Goal: Transaction & Acquisition: Purchase product/service

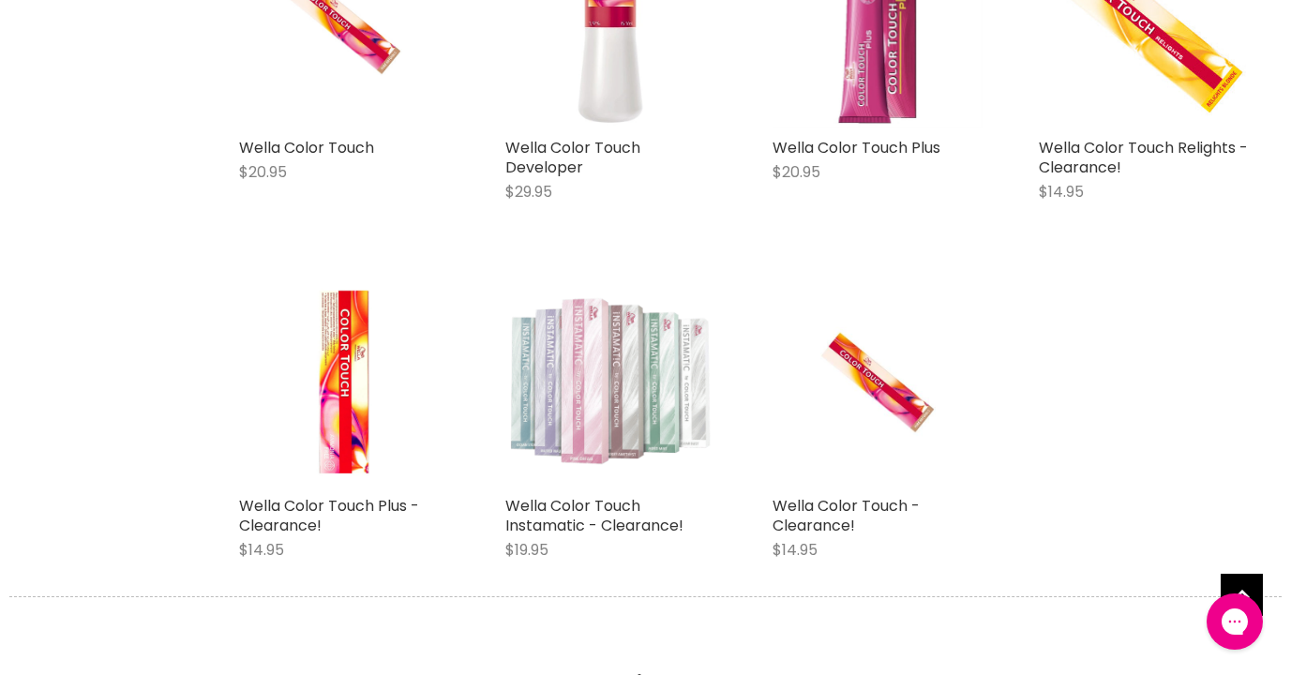
scroll to position [562, 0]
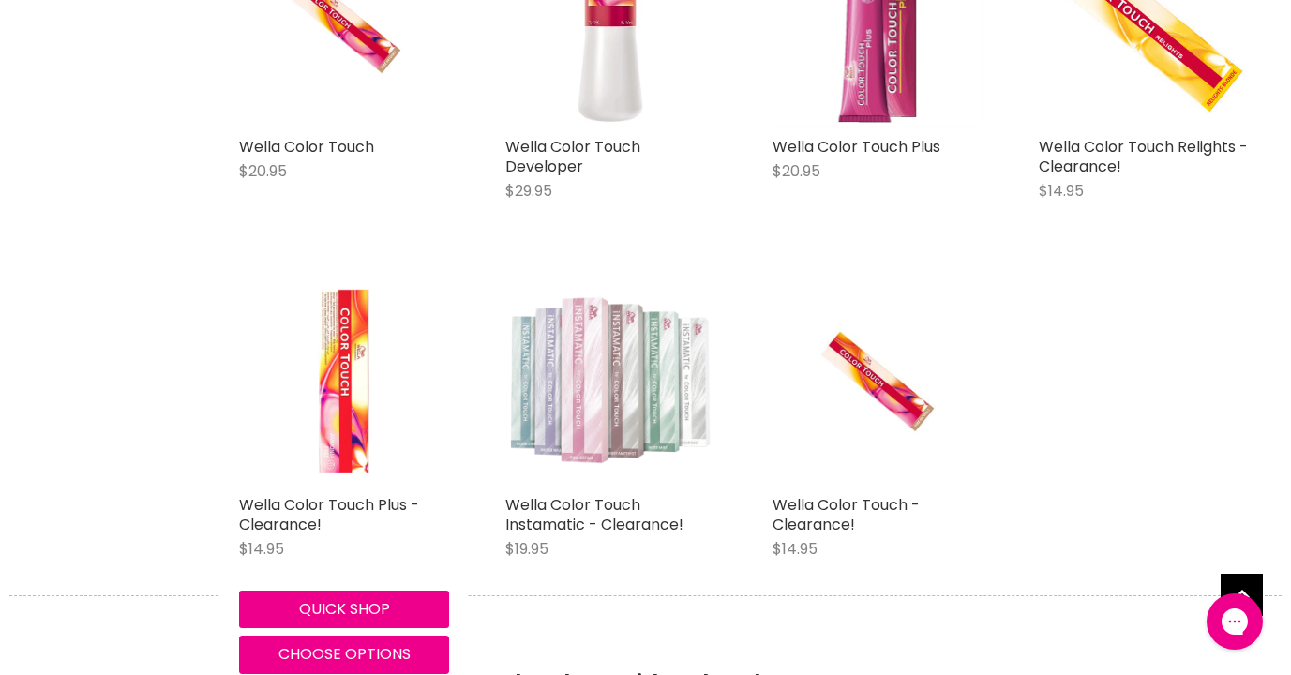
click at [354, 392] on img "Main content" at bounding box center [344, 381] width 210 height 210
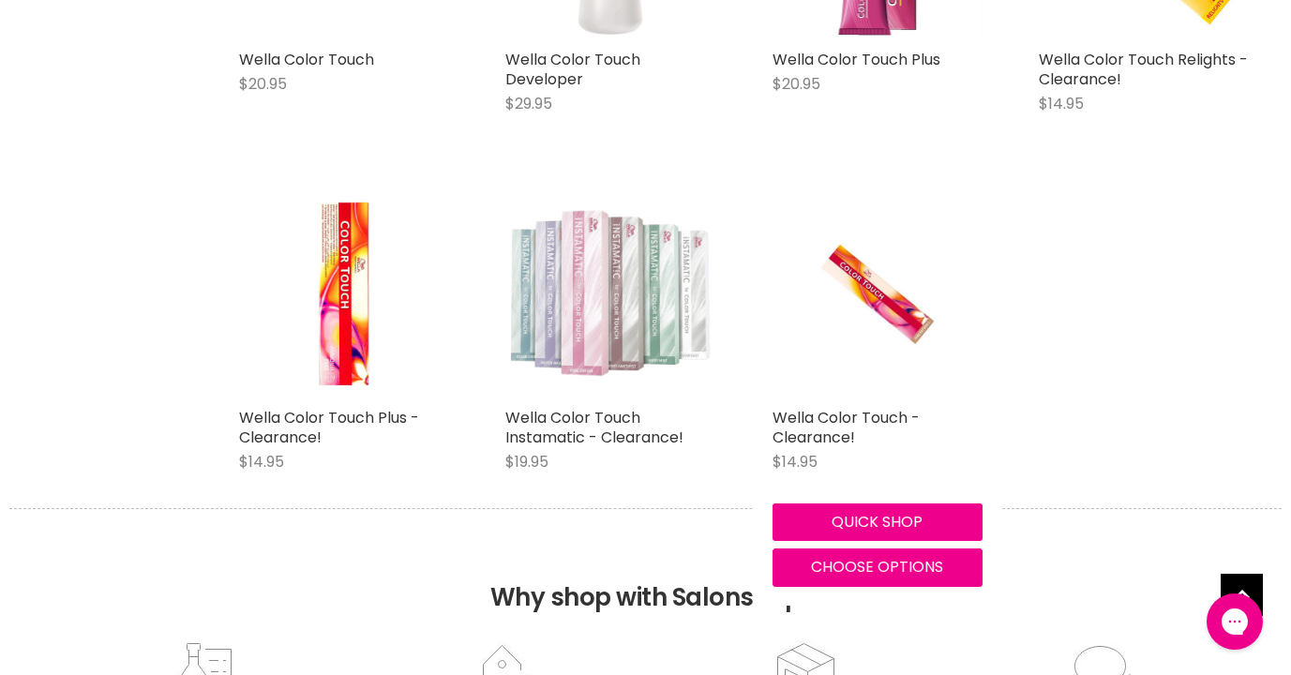
click at [819, 403] on div "Wella Color Touch - Clearance! $14.95 Wella Professional Quick shop Choose opti…" at bounding box center [877, 388] width 247 height 436
click at [859, 328] on img "Main content" at bounding box center [877, 293] width 140 height 210
click at [883, 297] on img "Main content" at bounding box center [877, 293] width 140 height 210
click at [847, 429] on link "Wella Color Touch - Clearance!" at bounding box center [845, 427] width 147 height 41
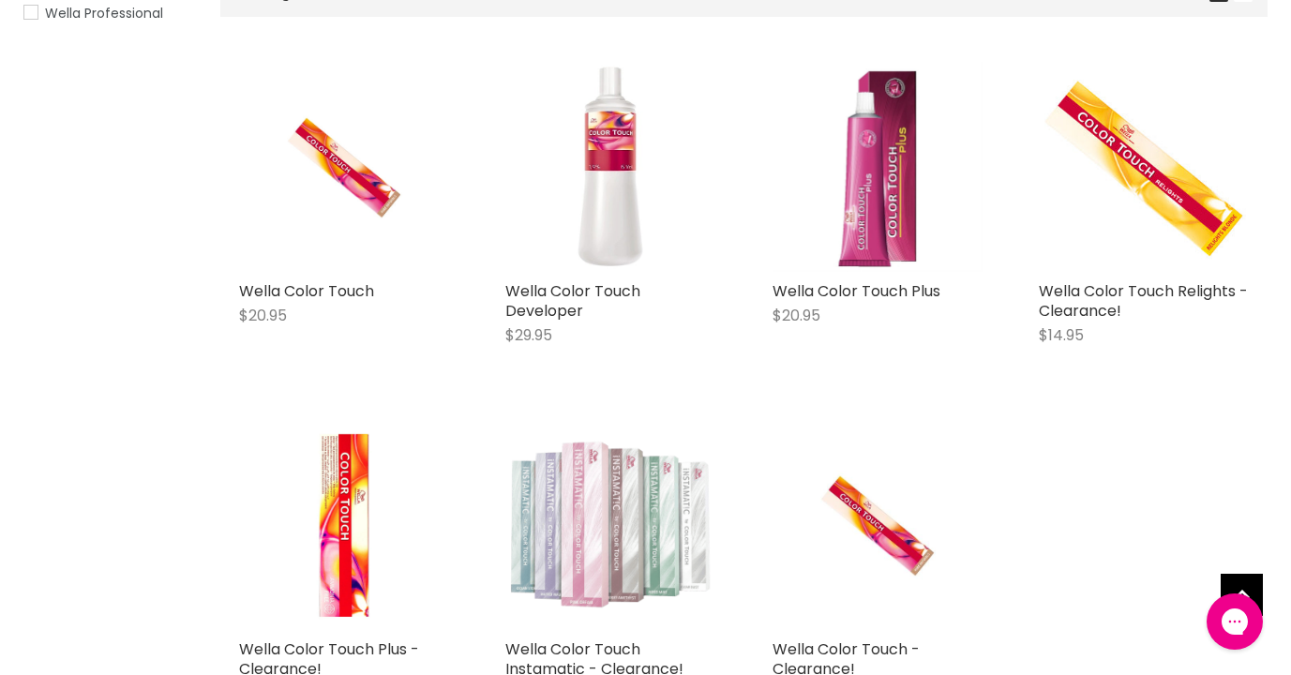
scroll to position [417, 0]
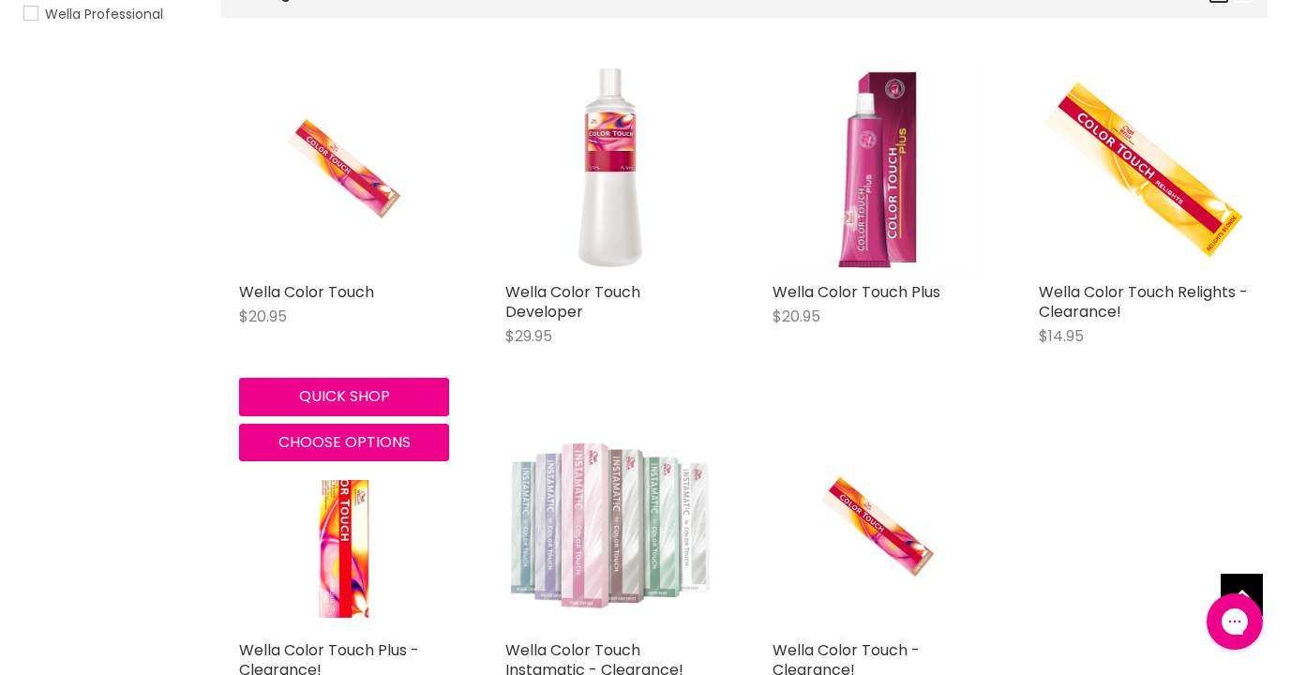
click at [353, 181] on img "Main content" at bounding box center [345, 168] width 140 height 210
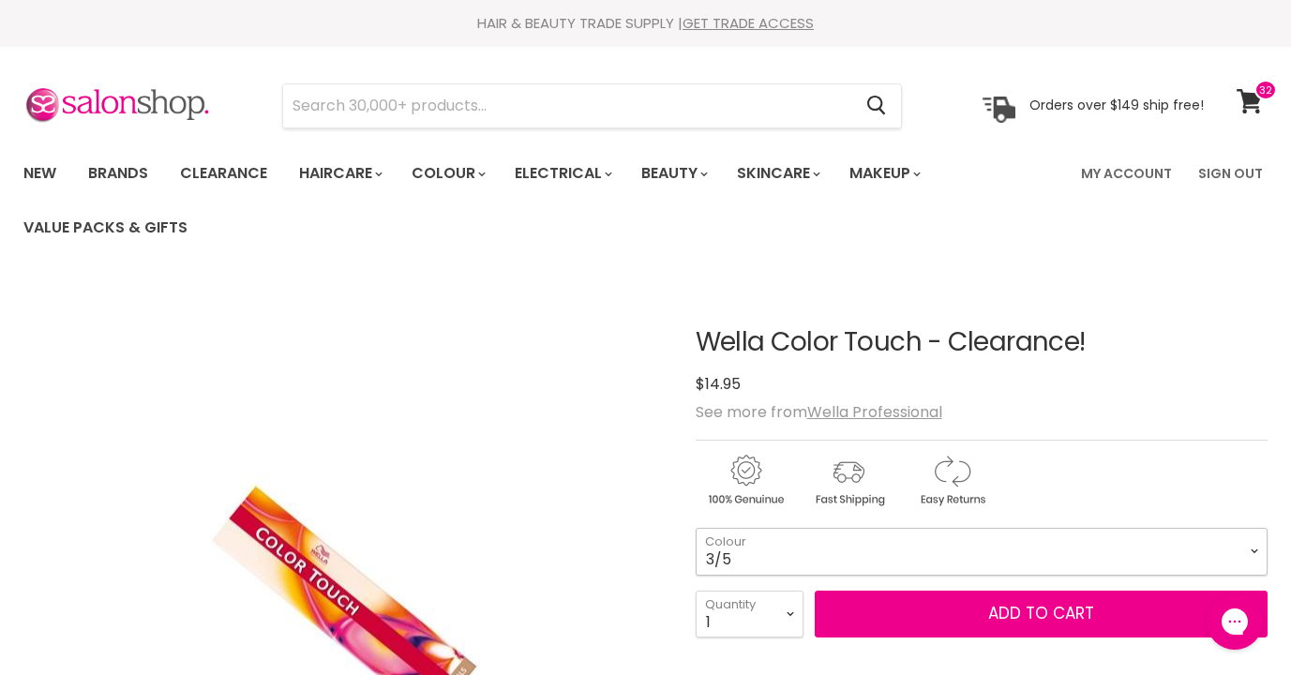
select select "3/5"
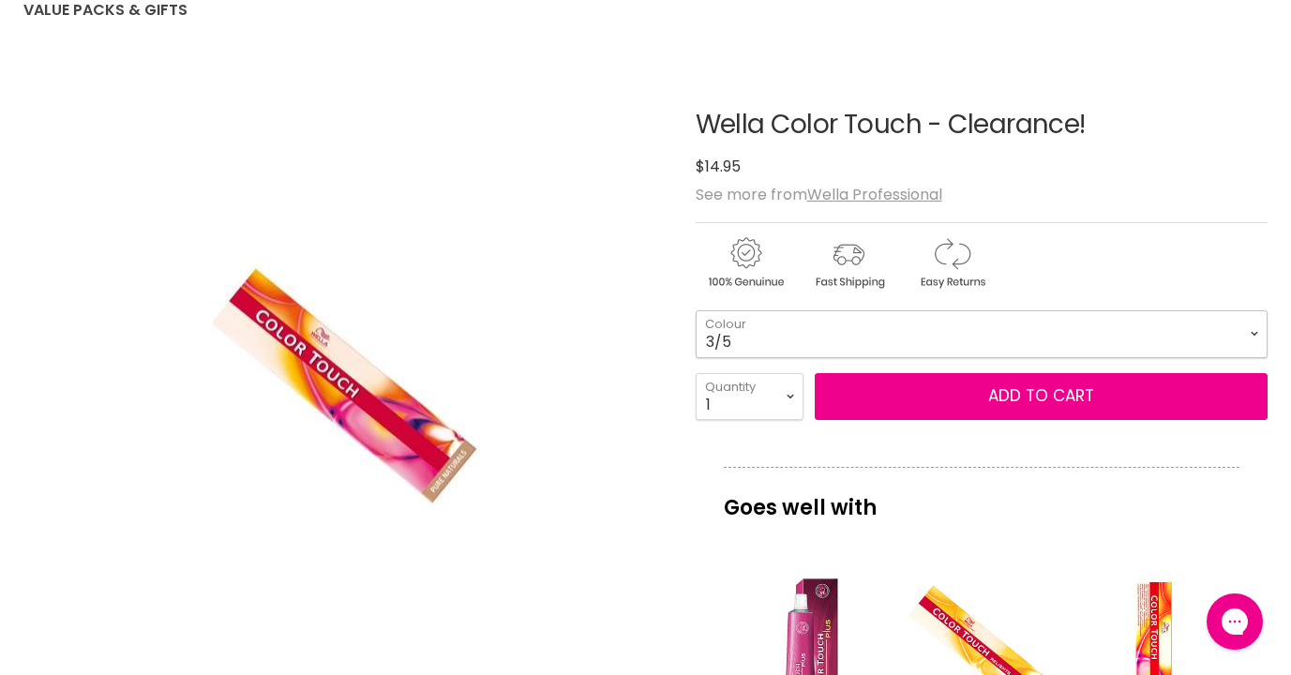
scroll to position [241, 0]
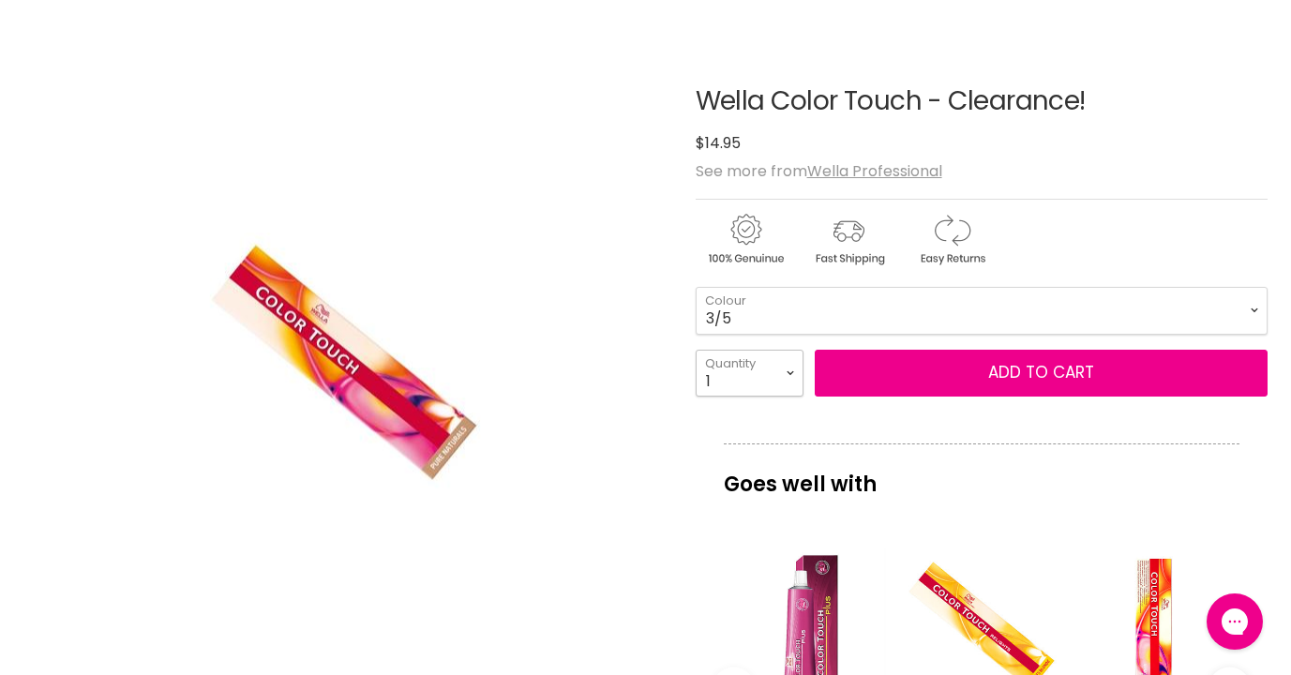
select select "3"
type input "3"
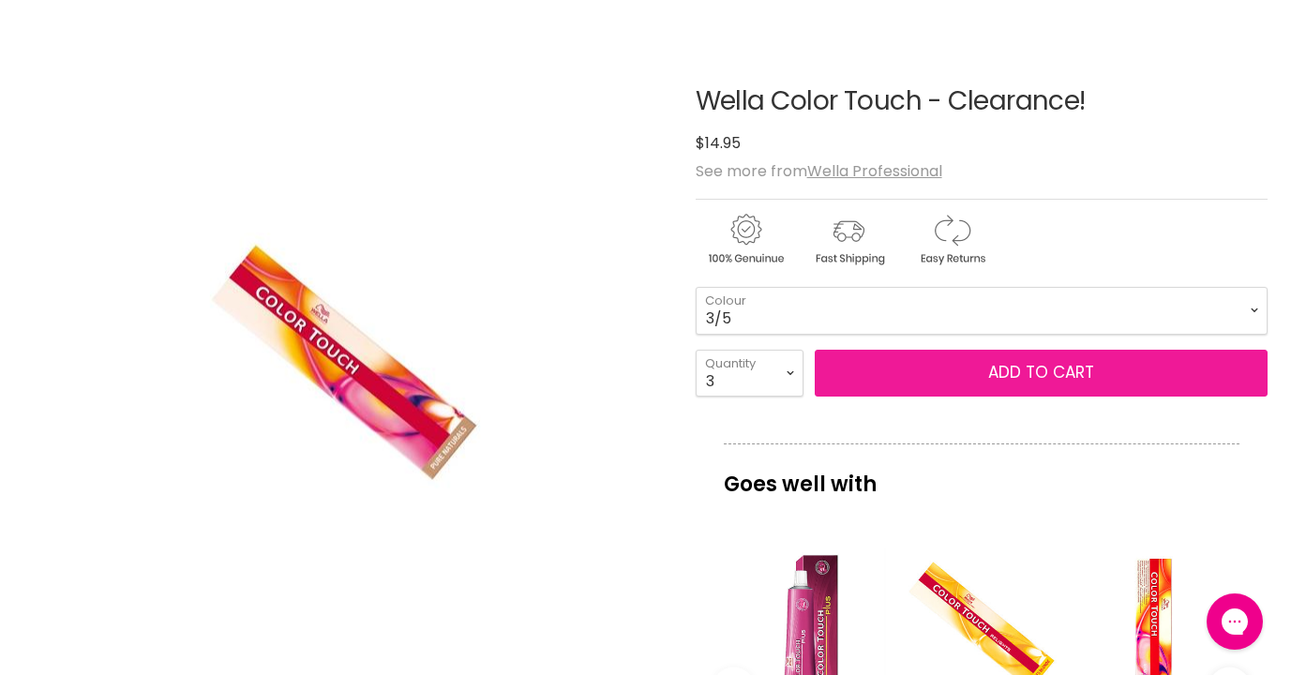
click at [1017, 367] on button "Add to cart" at bounding box center [1041, 373] width 453 height 47
click at [972, 371] on button "Add to cart" at bounding box center [1041, 373] width 453 height 47
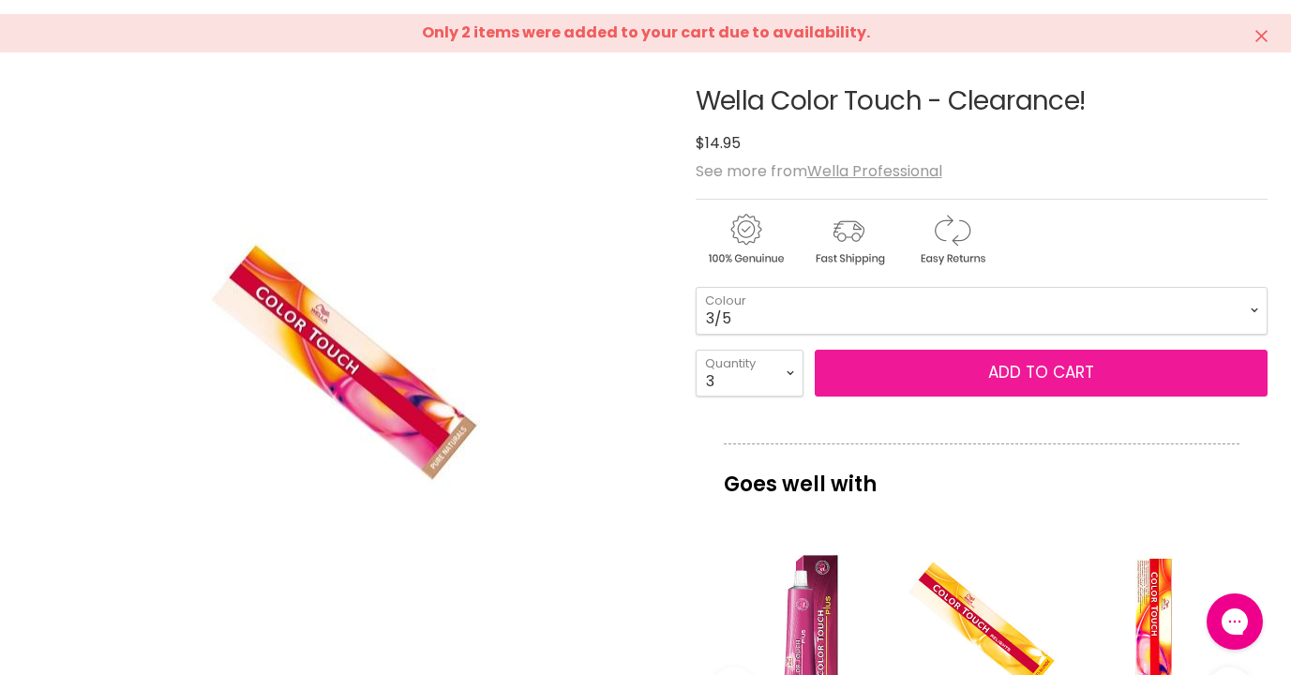
click at [985, 367] on button "Add to cart" at bounding box center [1041, 373] width 453 height 47
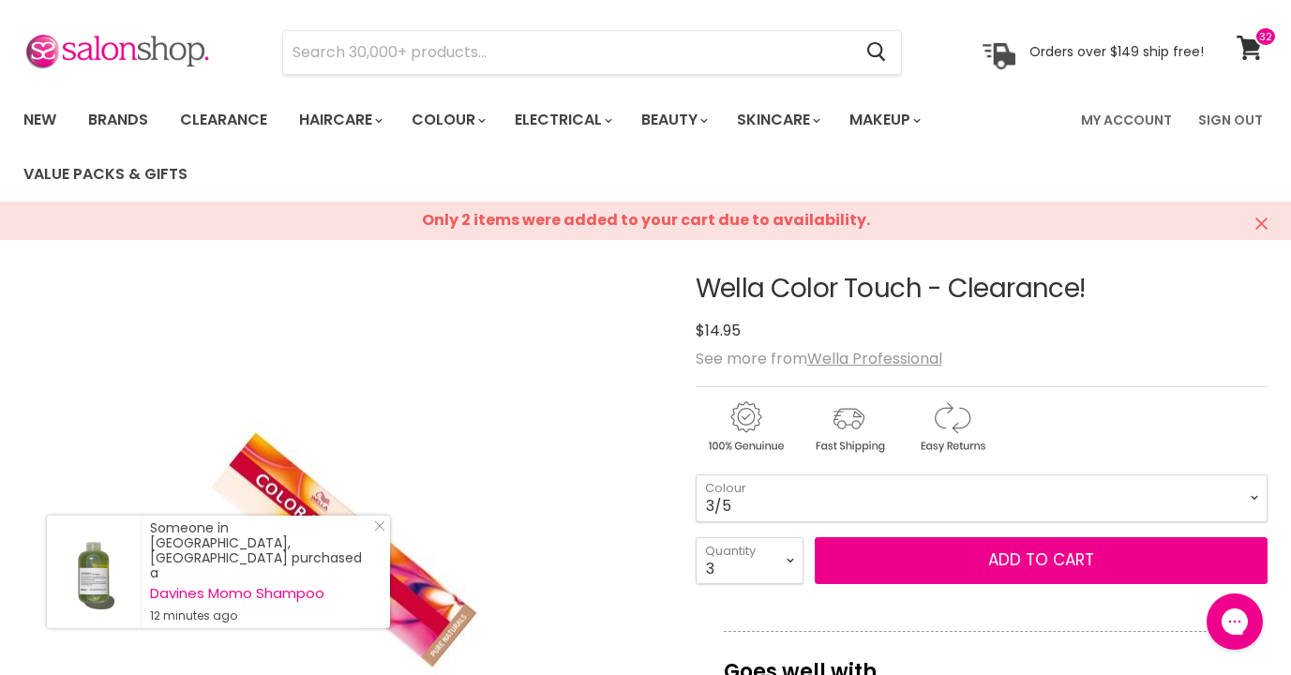
scroll to position [55, 0]
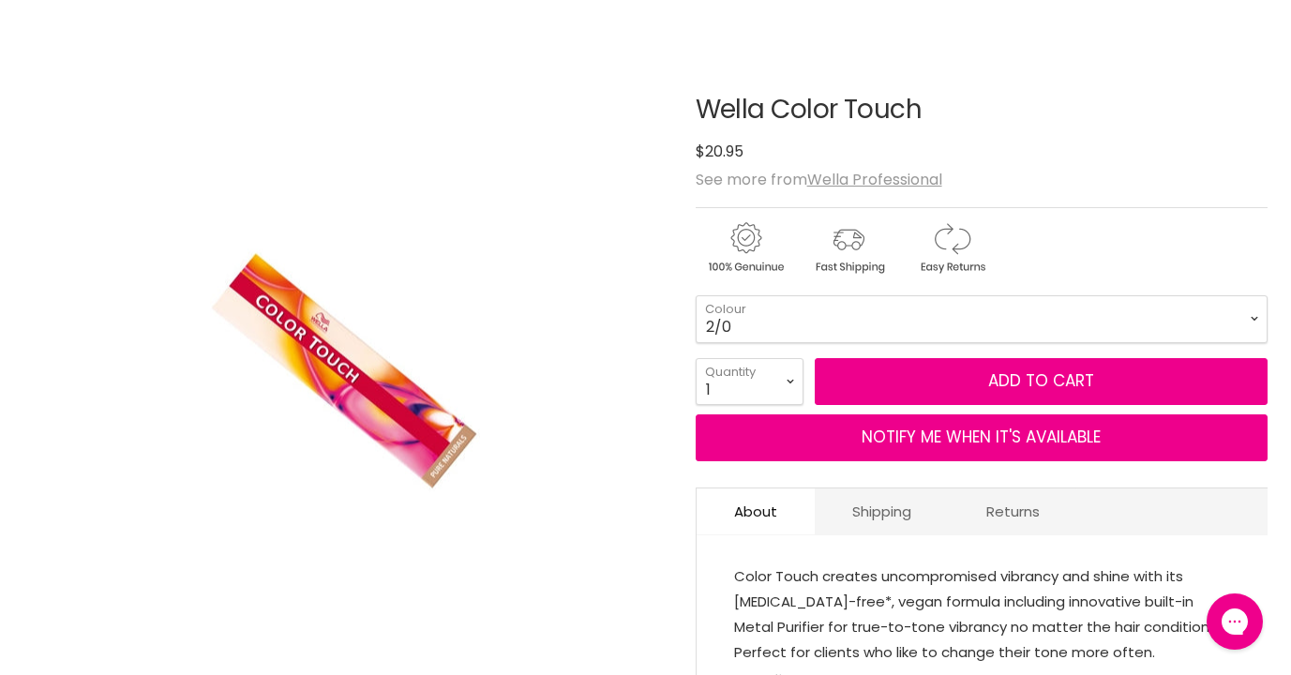
scroll to position [239, 0]
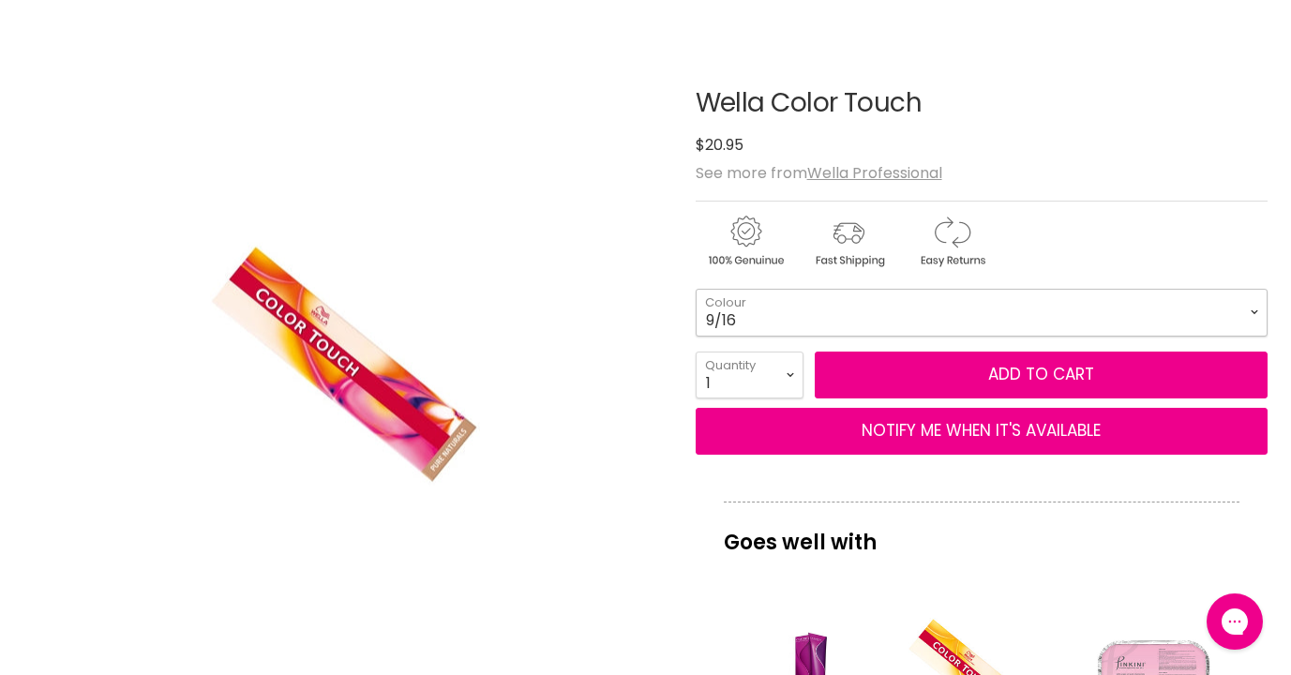
select select "9/16"
select select "4"
type input "4"
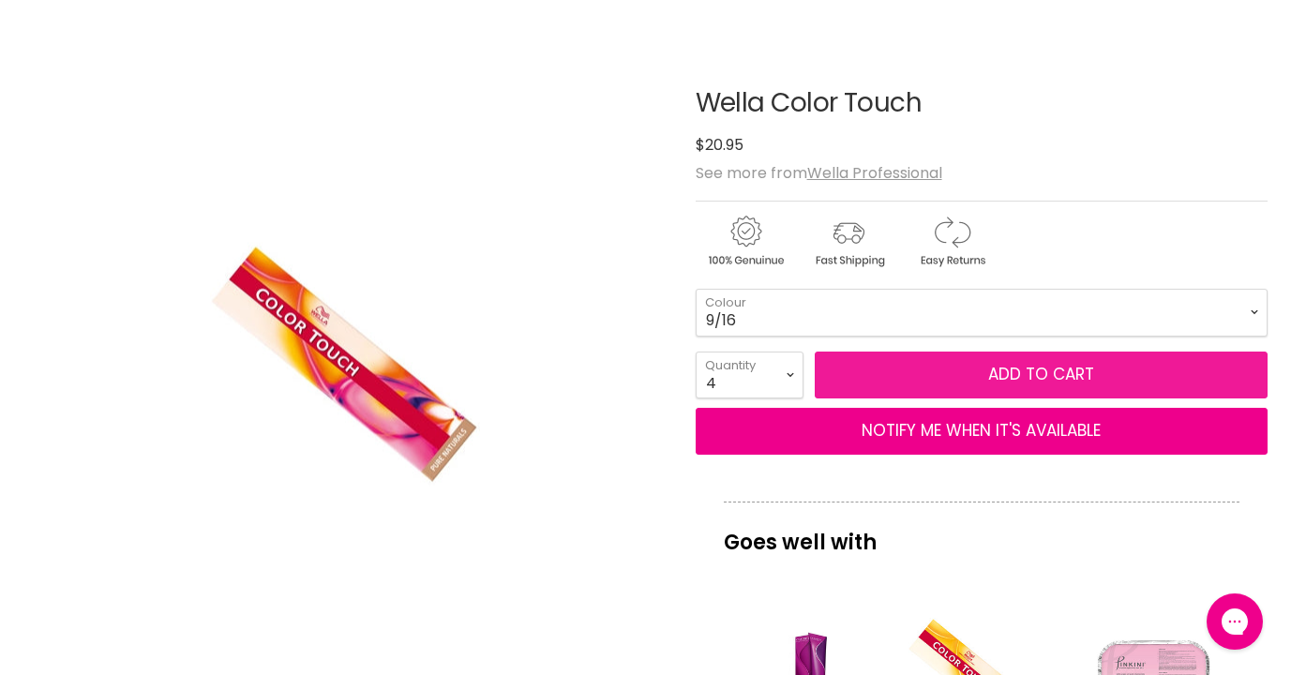
click at [1004, 374] on button "Add to cart" at bounding box center [1041, 375] width 453 height 47
click at [962, 374] on button "Add to cart" at bounding box center [1041, 375] width 453 height 47
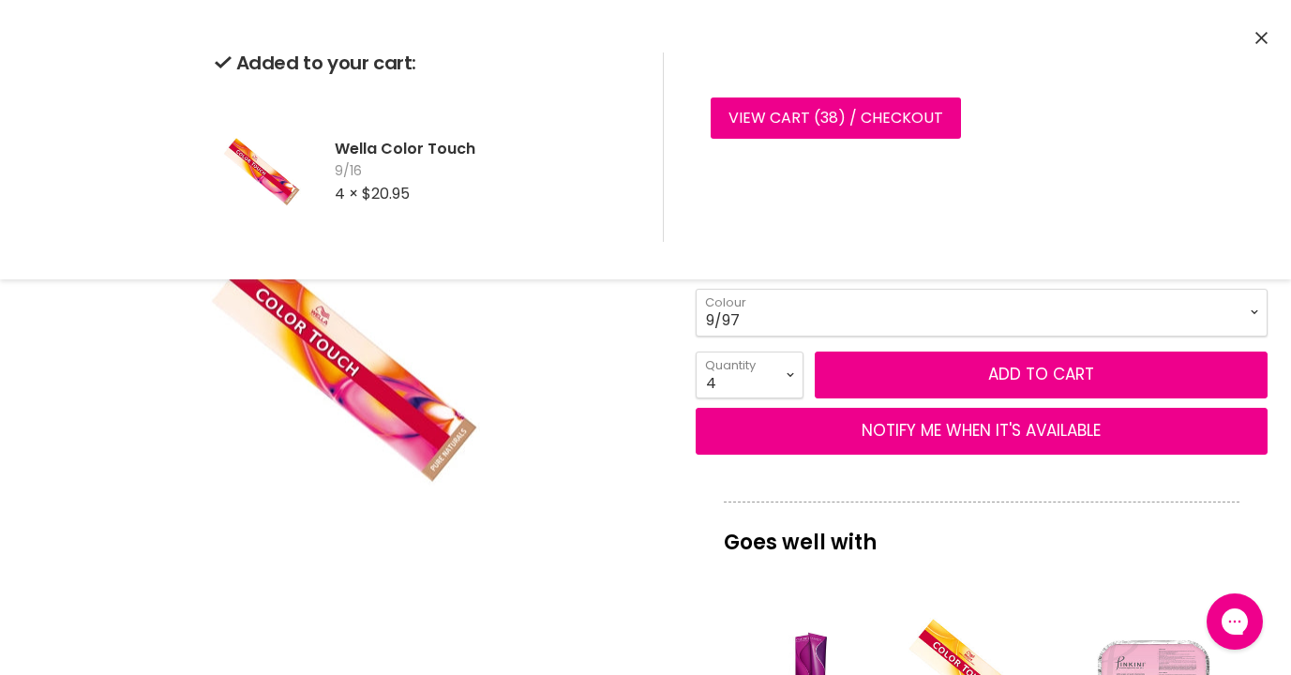
select select "9/97"
select select "2"
type input "2"
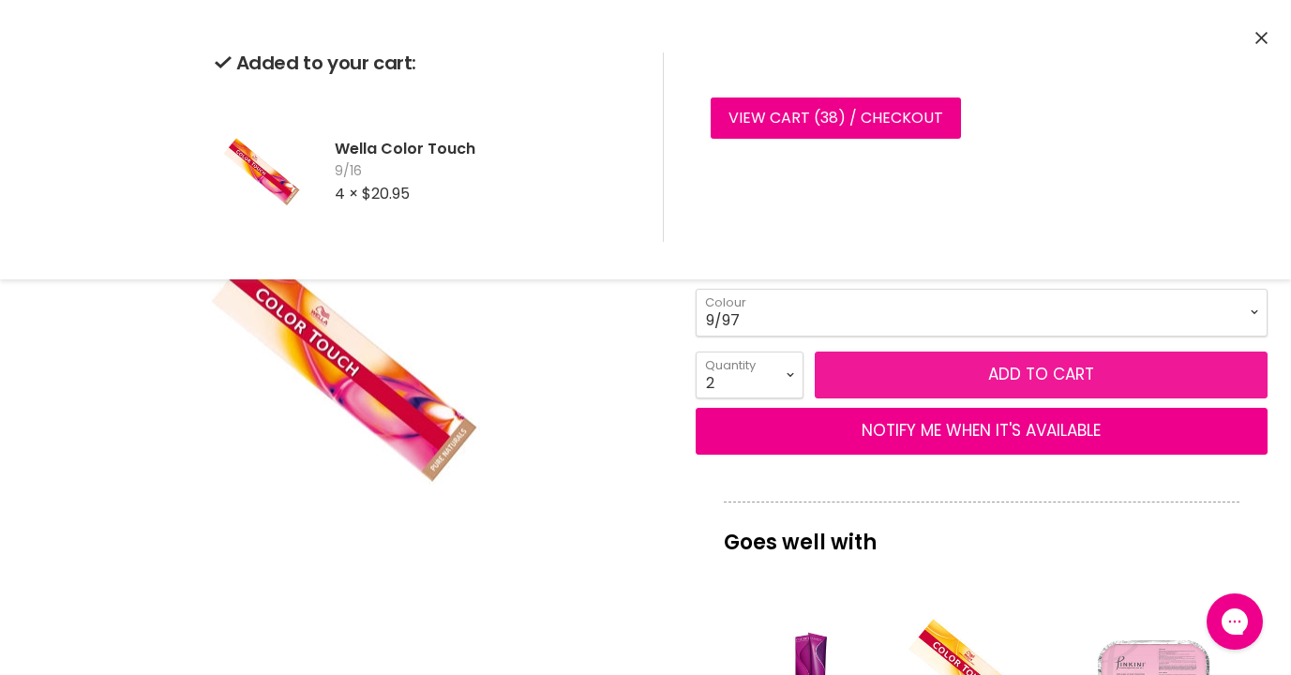
click at [940, 366] on button "Add to cart" at bounding box center [1041, 375] width 453 height 47
click at [926, 377] on button "Add to cart" at bounding box center [1041, 375] width 453 height 47
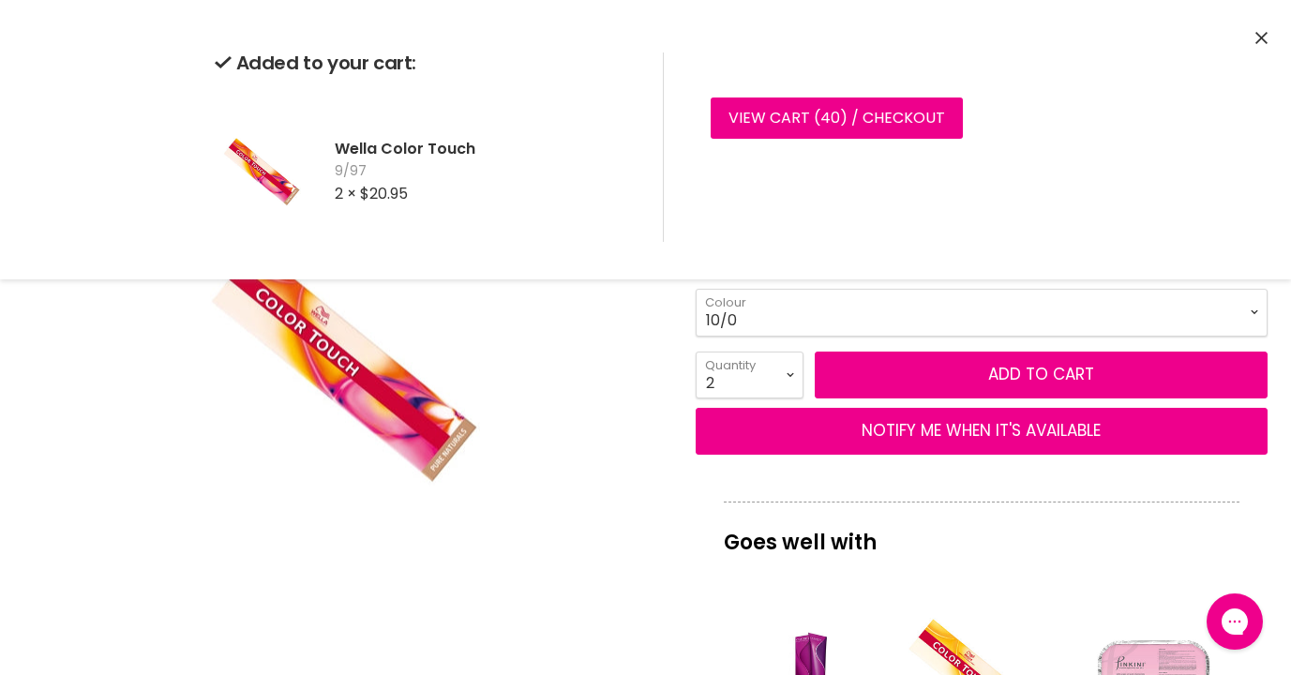
select select "10/0"
select select "3"
type input "3"
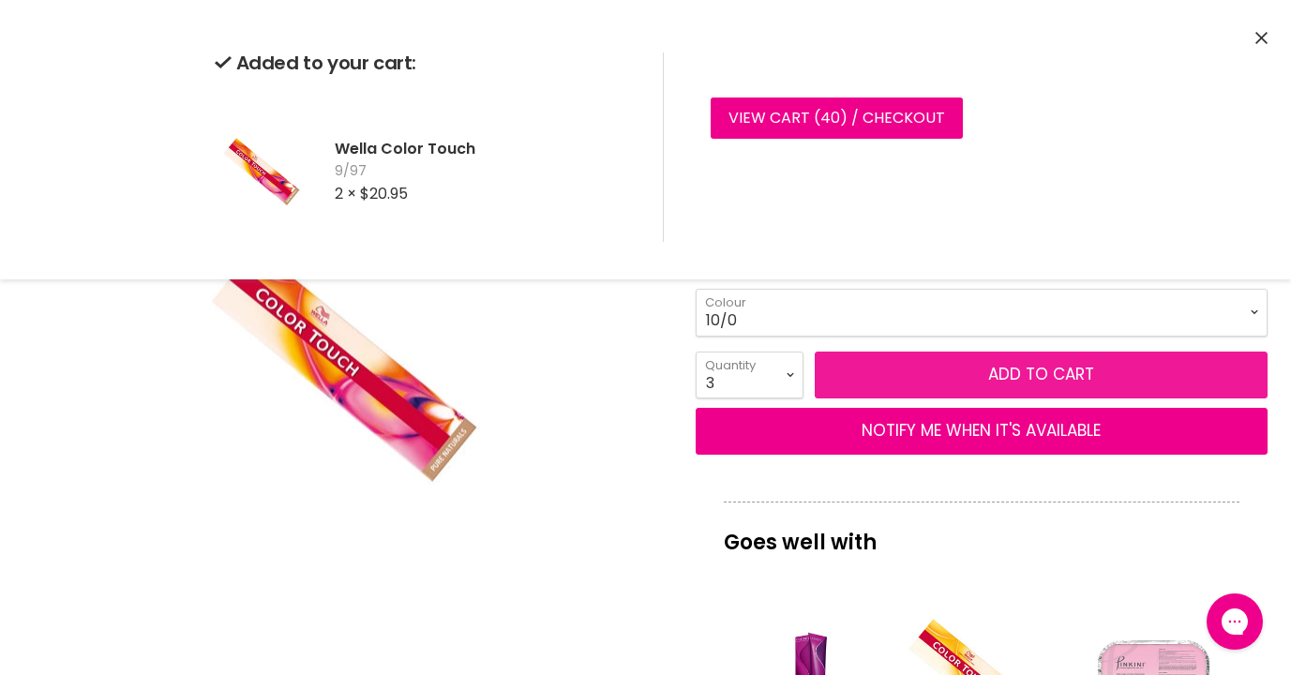
click at [906, 373] on button "Add to cart" at bounding box center [1041, 375] width 453 height 47
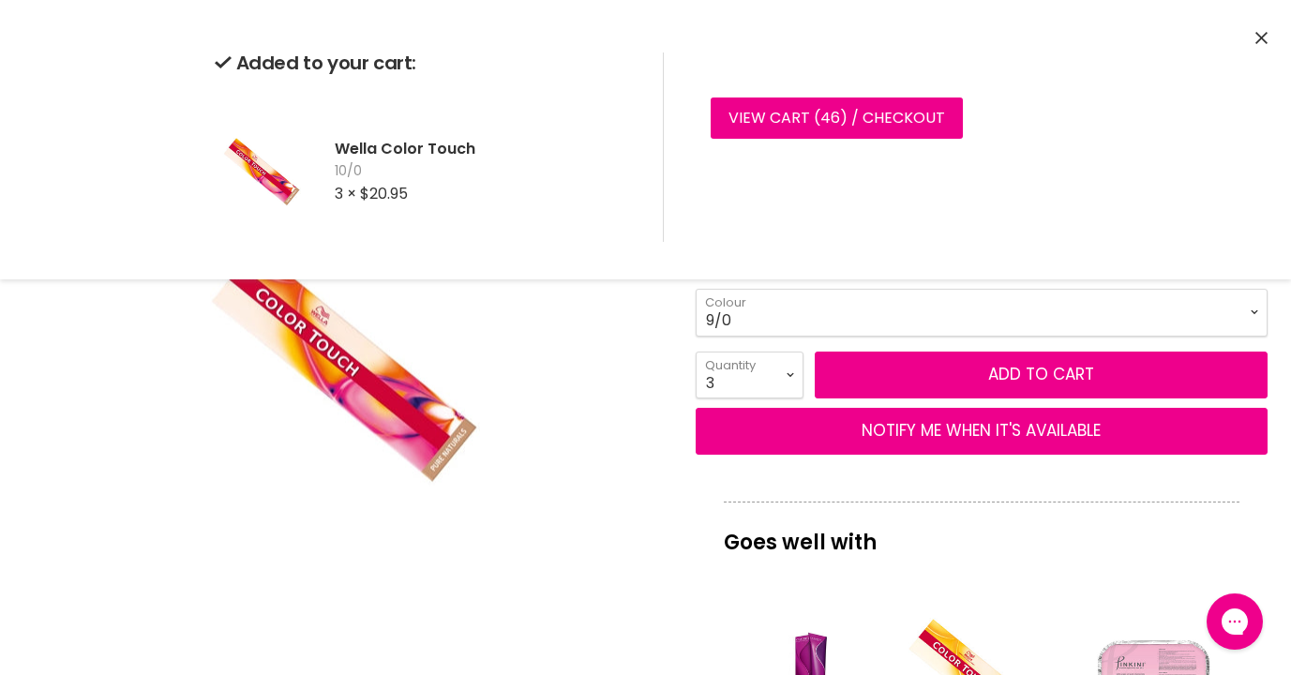
select select "9/0"
select select "2"
type input "2"
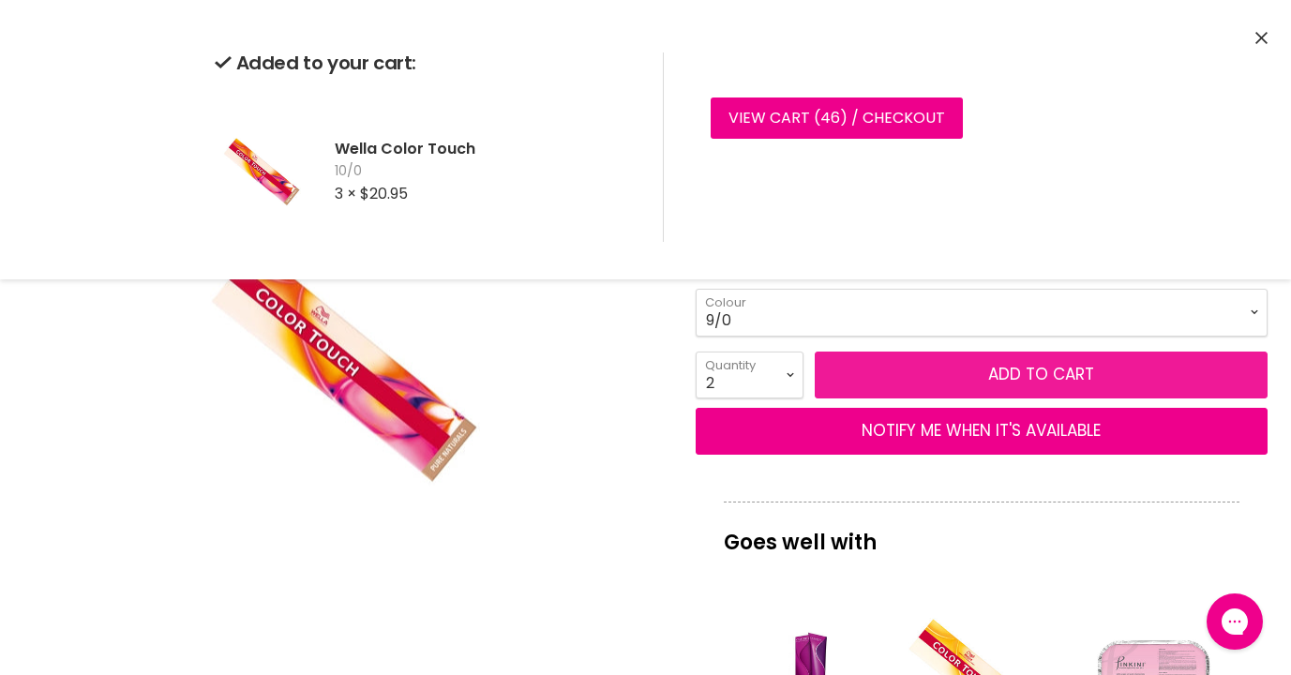
click at [1003, 379] on button "Add to cart" at bounding box center [1041, 375] width 453 height 47
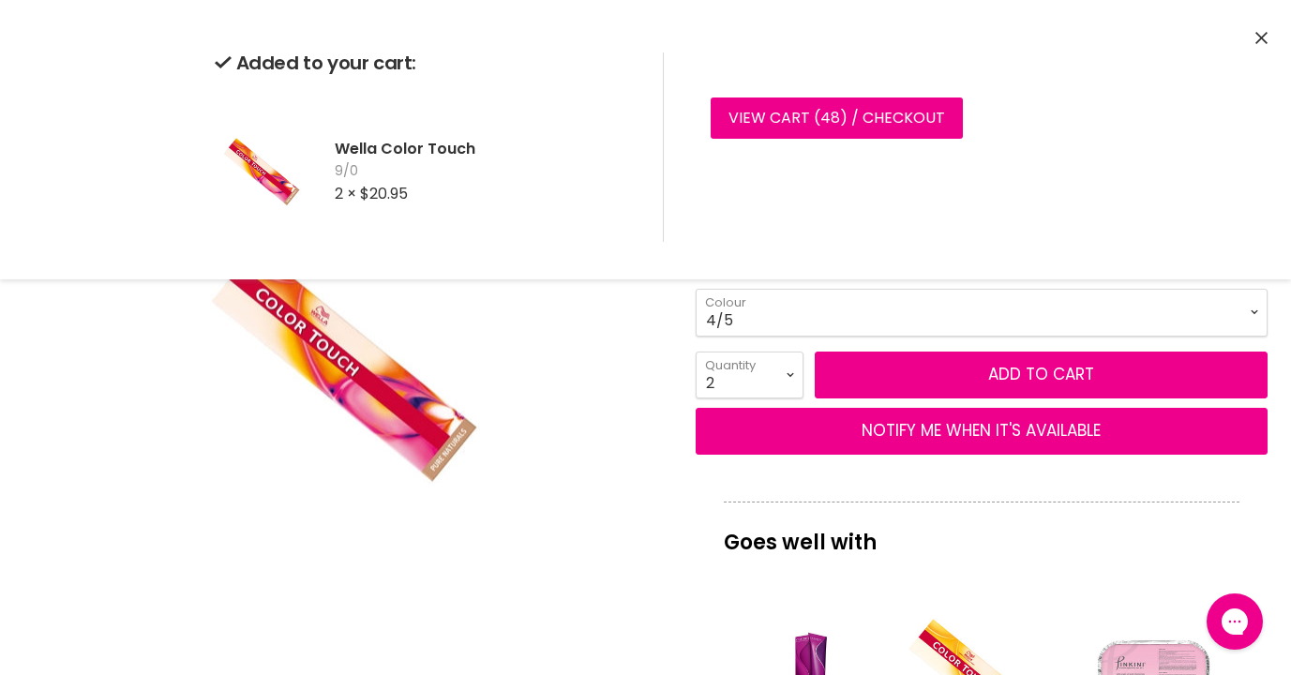
select select "4/5"
select select "3"
type input "3"
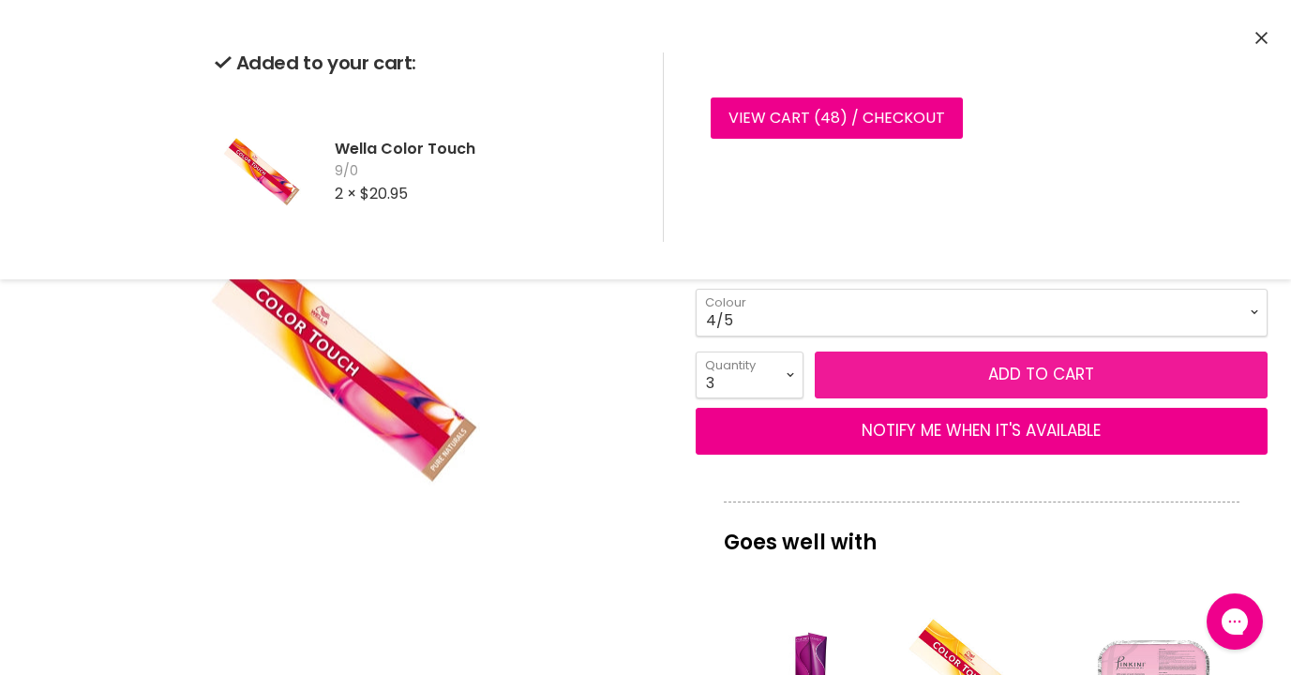
click at [999, 365] on button "Add to cart" at bounding box center [1041, 375] width 453 height 47
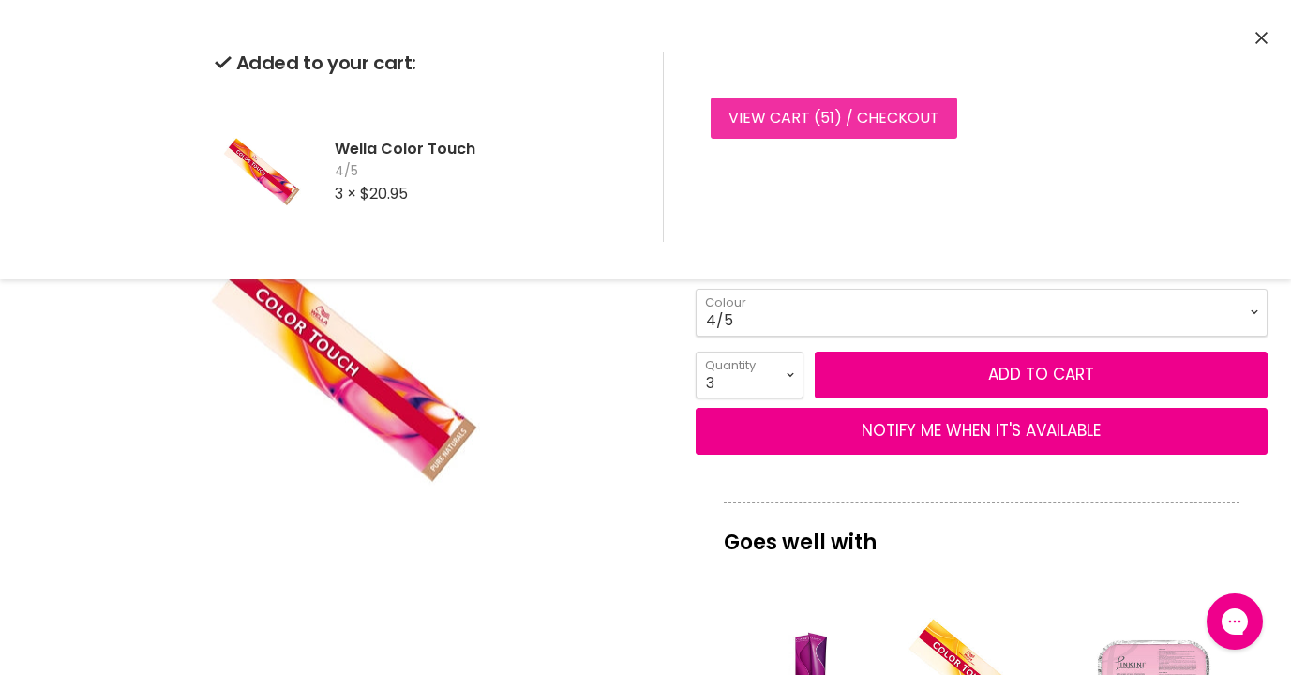
click at [858, 118] on link "View cart ( 51 ) / Checkout" at bounding box center [834, 117] width 247 height 41
